Goal: Task Accomplishment & Management: Use online tool/utility

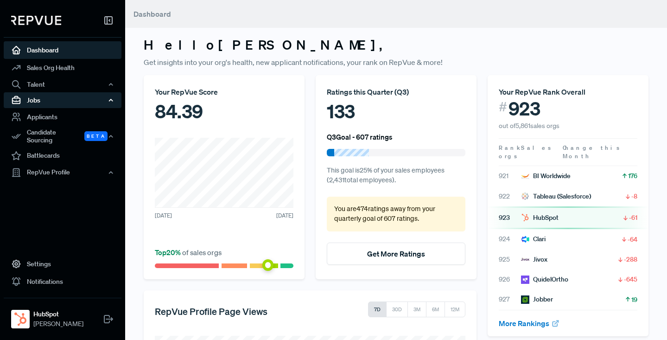
click at [36, 100] on div "Jobs" at bounding box center [63, 100] width 118 height 16
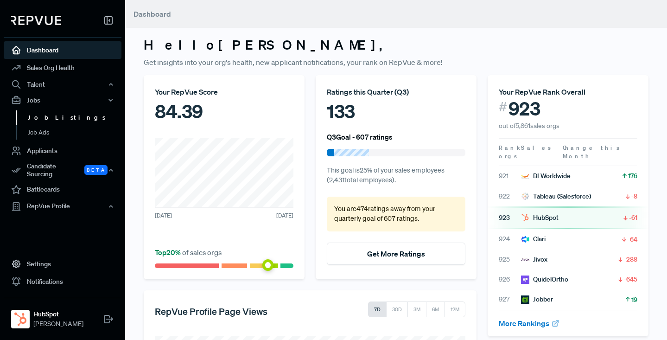
click at [48, 115] on link "Job Listings" at bounding box center [75, 117] width 118 height 15
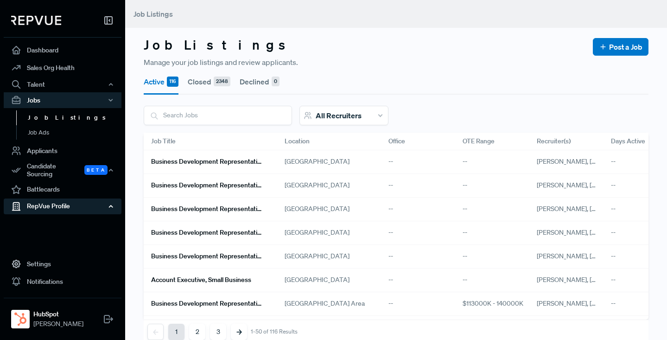
click at [49, 199] on div "RepVue Profile" at bounding box center [63, 206] width 118 height 16
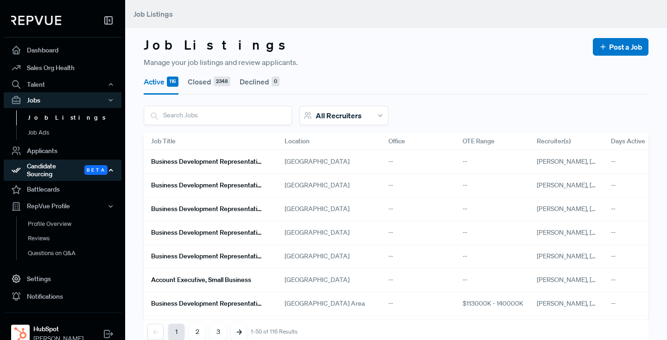
click at [44, 170] on div "Candidate Sourcing Beta" at bounding box center [63, 170] width 118 height 21
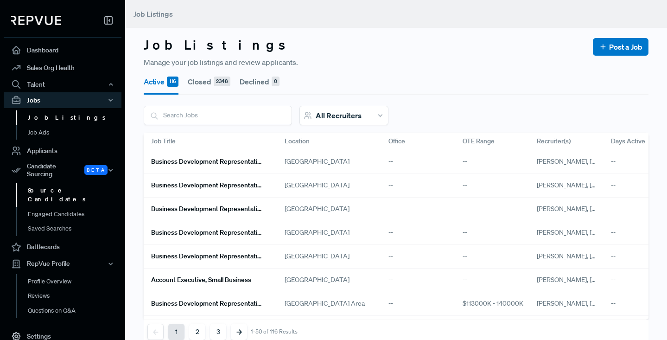
click at [45, 183] on link "Source Candidates" at bounding box center [75, 195] width 118 height 24
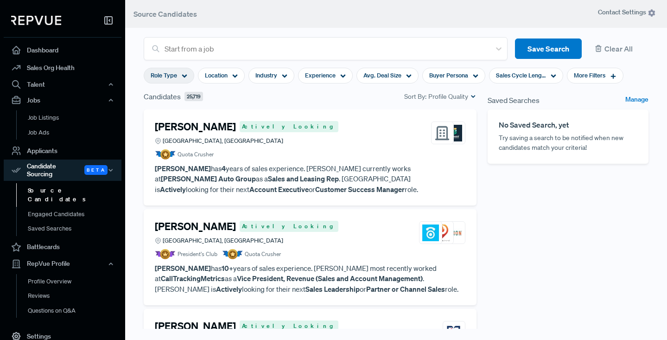
click at [185, 75] on icon at bounding box center [185, 76] width 6 height 6
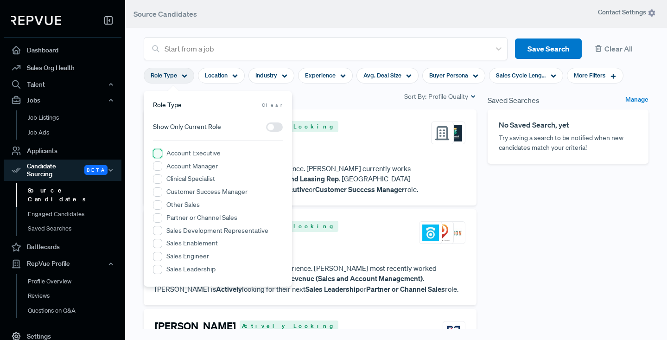
click at [158, 154] on Executive "Account Executive" at bounding box center [157, 153] width 9 height 9
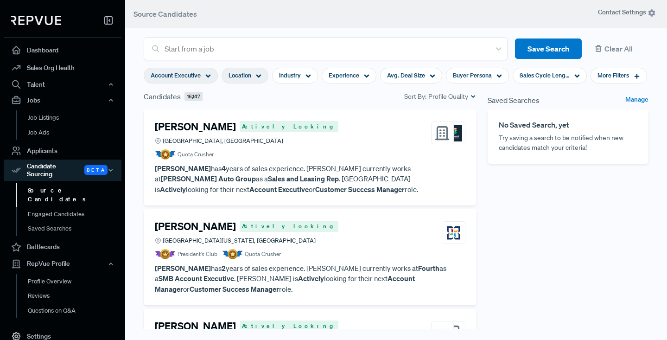
click at [258, 73] on icon at bounding box center [259, 76] width 6 height 6
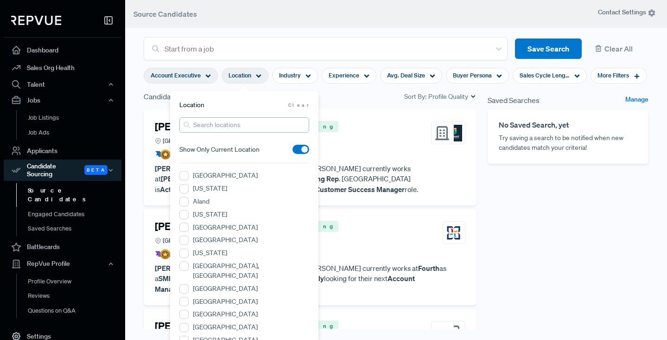
click at [231, 125] on input "search" at bounding box center [244, 124] width 130 height 15
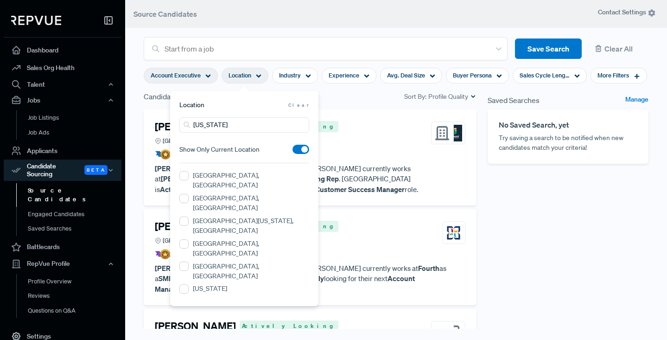
click at [220, 216] on label "[GEOGRAPHIC_DATA][US_STATE], [GEOGRAPHIC_DATA]" at bounding box center [251, 225] width 116 height 19
click at [189, 217] on NY "[GEOGRAPHIC_DATA][US_STATE], [GEOGRAPHIC_DATA]" at bounding box center [183, 221] width 9 height 9
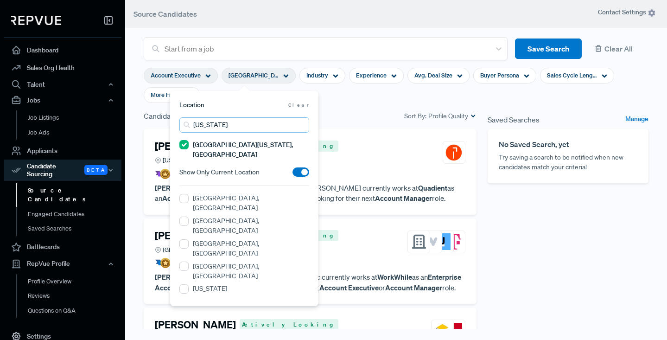
click at [238, 125] on input "[US_STATE]" at bounding box center [244, 124] width 130 height 15
type input "n"
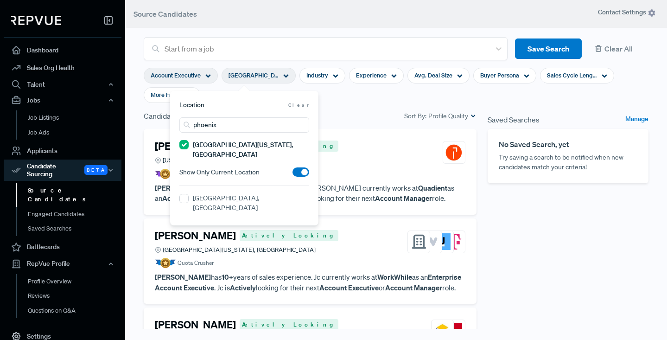
click at [225, 193] on label "[GEOGRAPHIC_DATA], [GEOGRAPHIC_DATA]" at bounding box center [251, 202] width 116 height 19
click at [189, 194] on AZ "[GEOGRAPHIC_DATA], [GEOGRAPHIC_DATA]" at bounding box center [183, 198] width 9 height 9
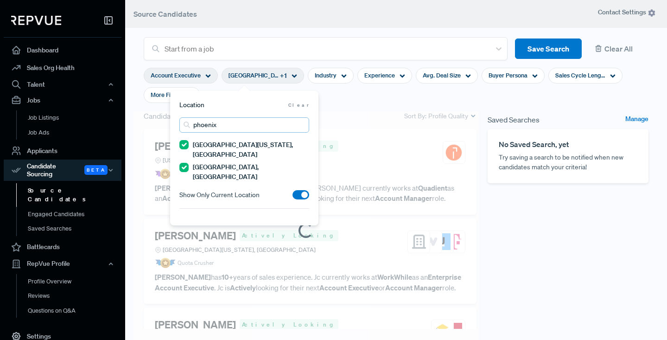
click at [223, 123] on input "phoenix" at bounding box center [244, 124] width 130 height 15
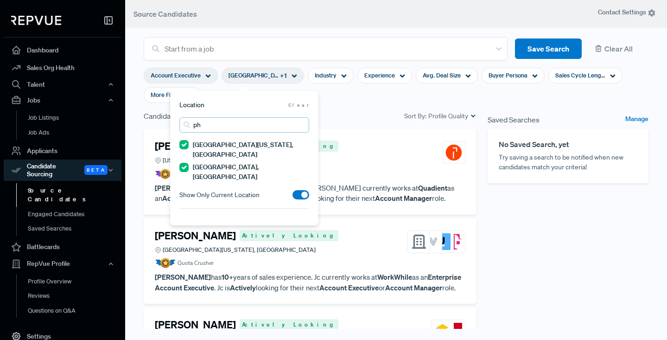
type input "p"
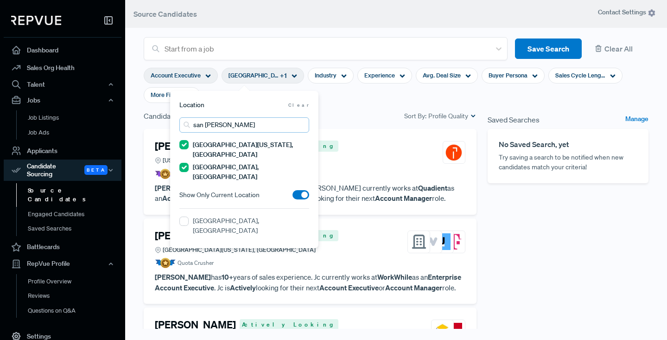
type input "san [PERSON_NAME]"
click at [224, 216] on label "[GEOGRAPHIC_DATA], [GEOGRAPHIC_DATA]" at bounding box center [251, 225] width 116 height 19
click at [189, 217] on CA "[GEOGRAPHIC_DATA], [GEOGRAPHIC_DATA]" at bounding box center [183, 221] width 9 height 9
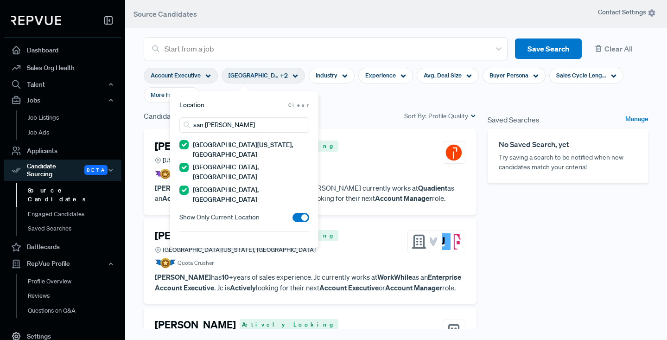
click at [355, 102] on section "Account Executive [GEOGRAPHIC_DATA][US_STATE], [GEOGRAPHIC_DATA] + 2 Industry E…" at bounding box center [396, 85] width 505 height 50
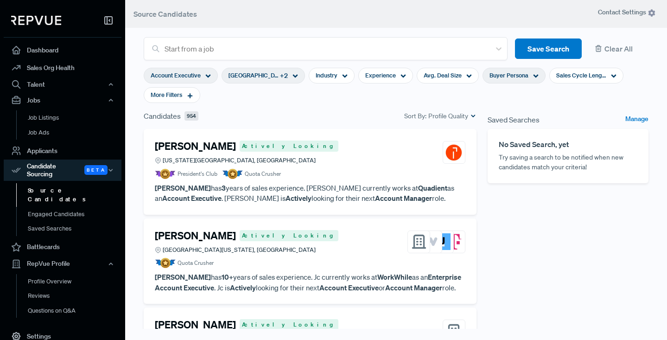
click at [527, 75] on div "Buyer Persona" at bounding box center [514, 76] width 63 height 16
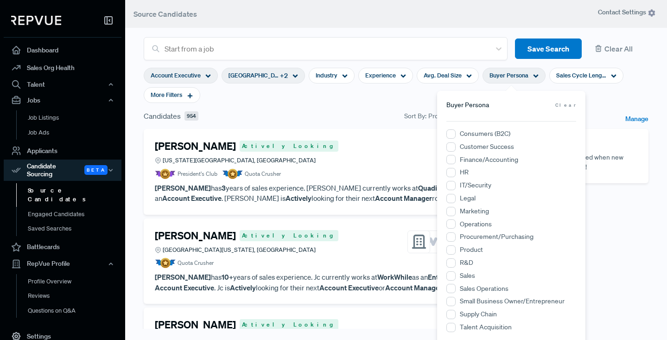
click at [367, 99] on section "Account Executive [GEOGRAPHIC_DATA][US_STATE], [GEOGRAPHIC_DATA] + 2 Industry E…" at bounding box center [396, 85] width 505 height 50
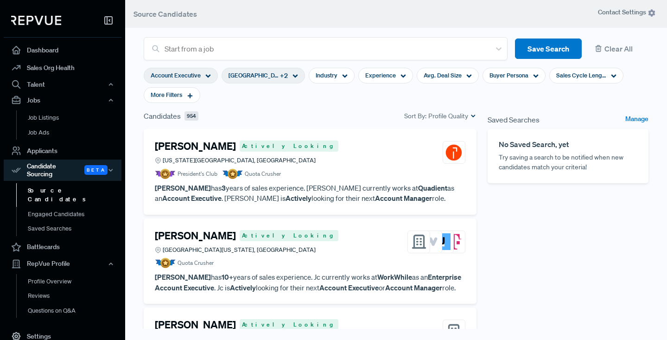
click at [291, 173] on article "President's Club Quota Crusher" at bounding box center [310, 174] width 311 height 10
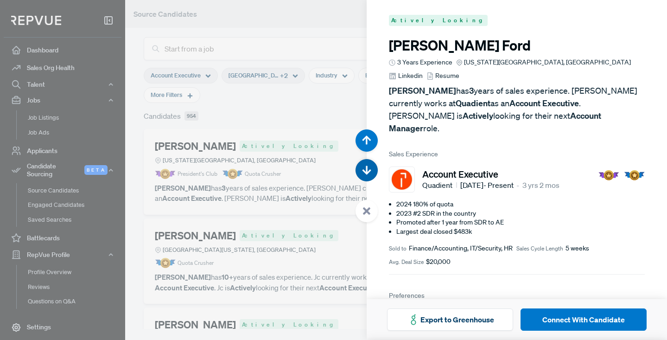
click at [365, 167] on icon "button" at bounding box center [366, 170] width 9 height 9
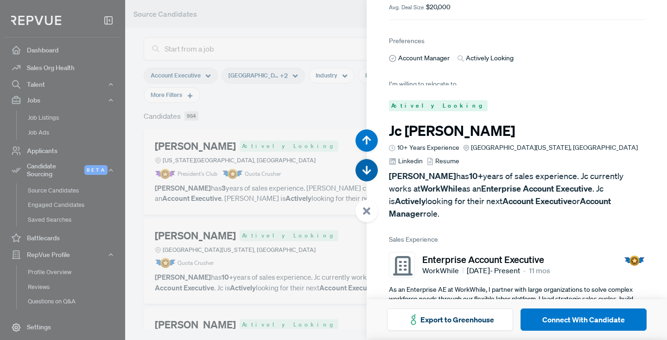
scroll to position [340, 0]
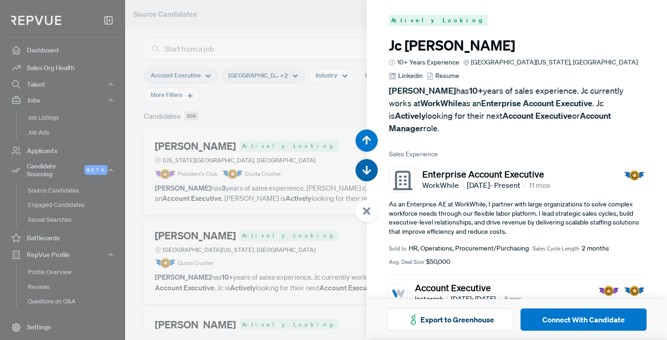
click at [365, 167] on icon "button" at bounding box center [366, 170] width 9 height 9
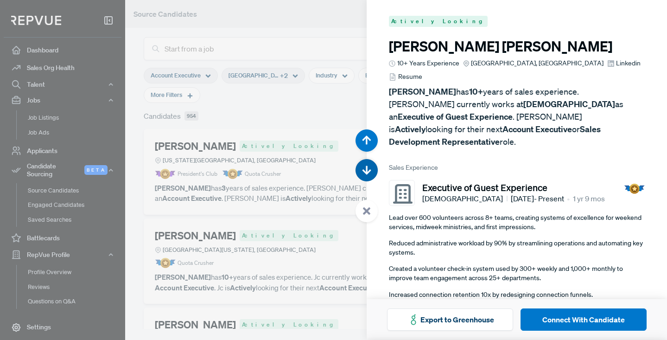
scroll to position [680, 0]
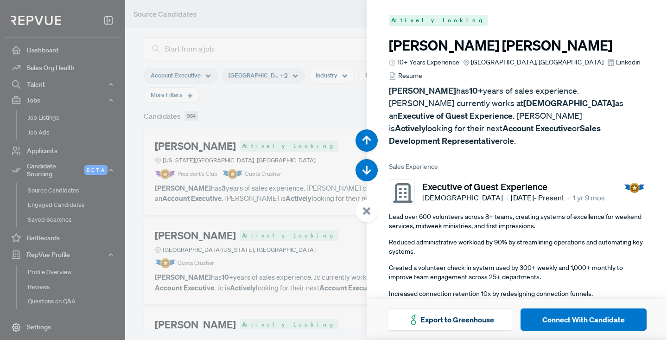
click at [305, 38] on div at bounding box center [333, 170] width 667 height 340
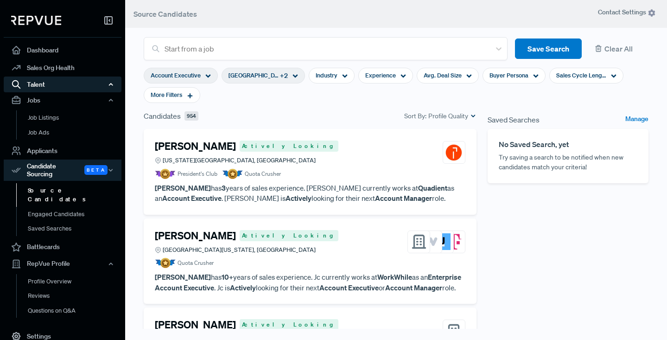
click at [39, 86] on div "Talent" at bounding box center [63, 85] width 118 height 16
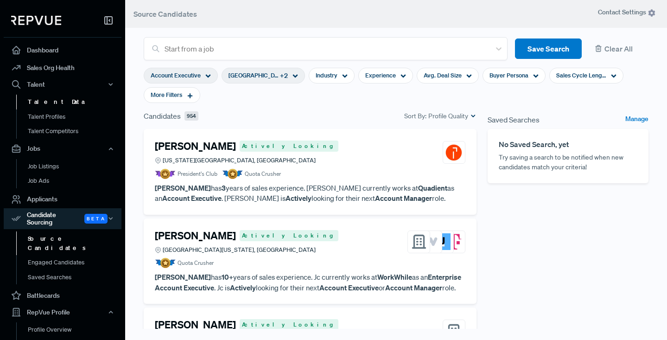
click at [42, 101] on link "Talent Data" at bounding box center [75, 102] width 118 height 15
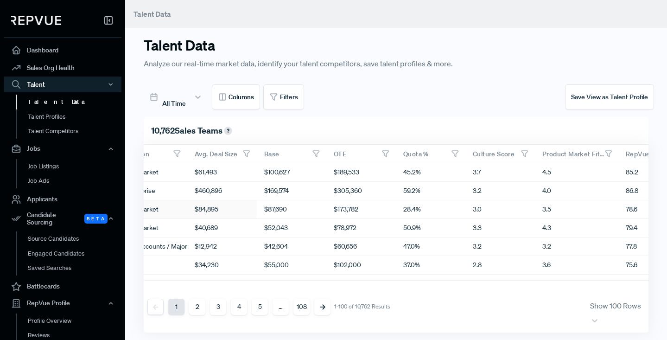
scroll to position [0, 535]
